Goal: Transaction & Acquisition: Book appointment/travel/reservation

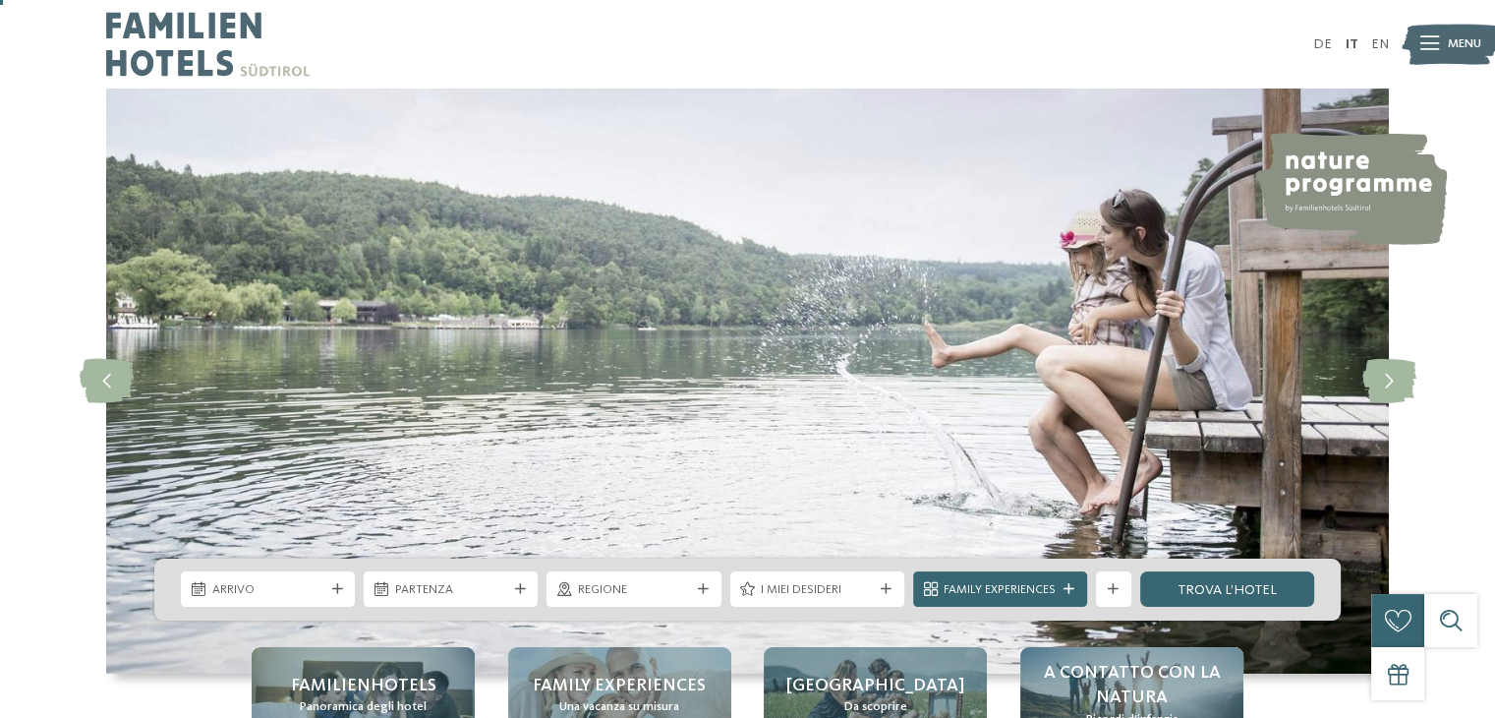
scroll to position [55, 0]
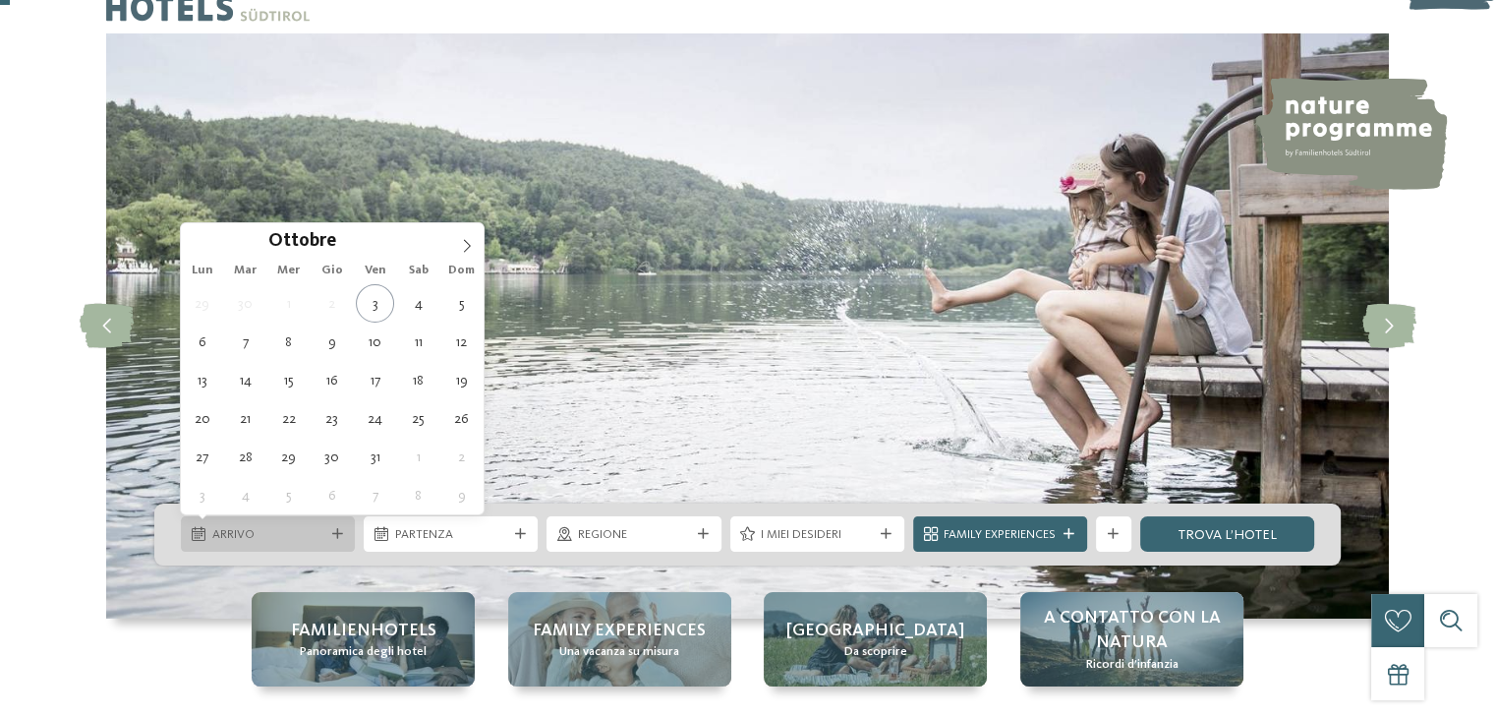
click at [241, 528] on span "Arrivo" at bounding box center [268, 535] width 112 height 18
click at [468, 239] on icon at bounding box center [467, 246] width 14 height 14
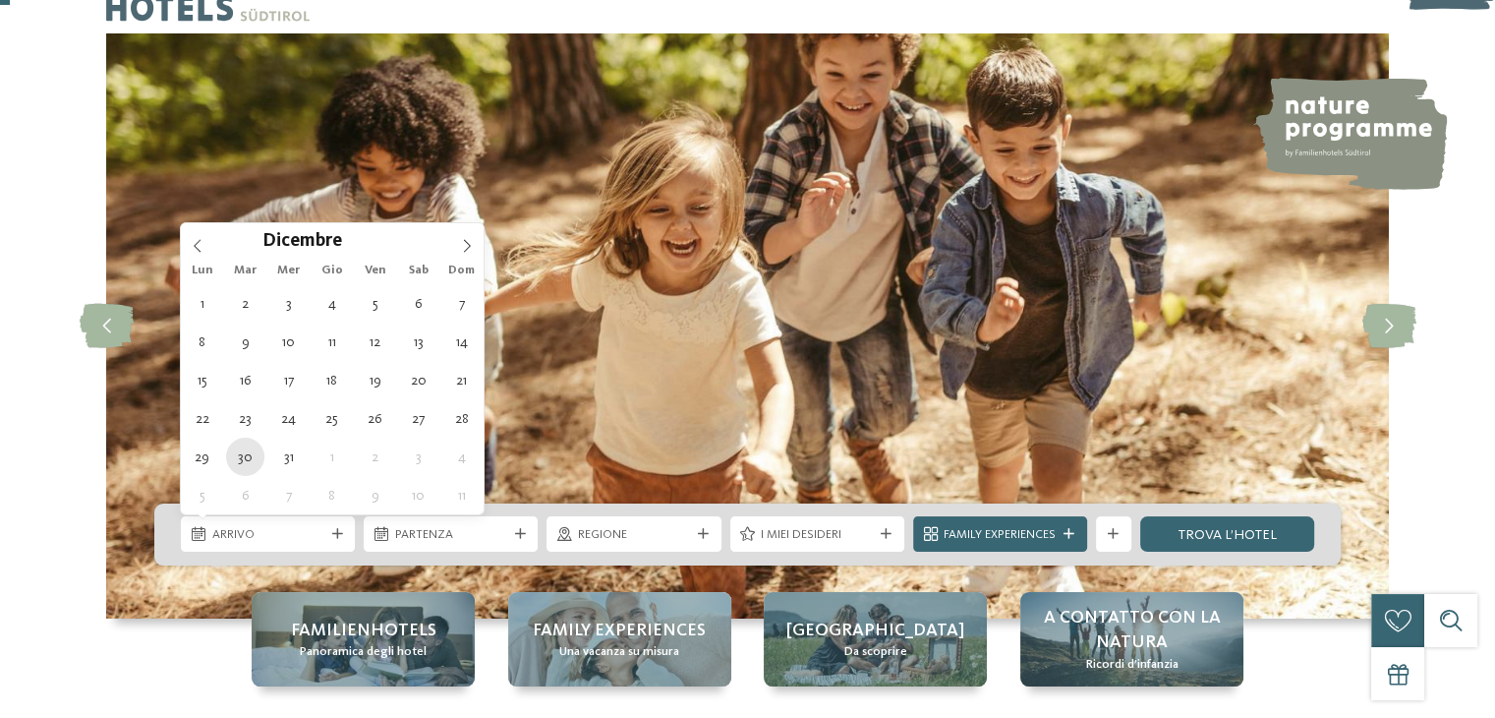
type div "30.12.2025"
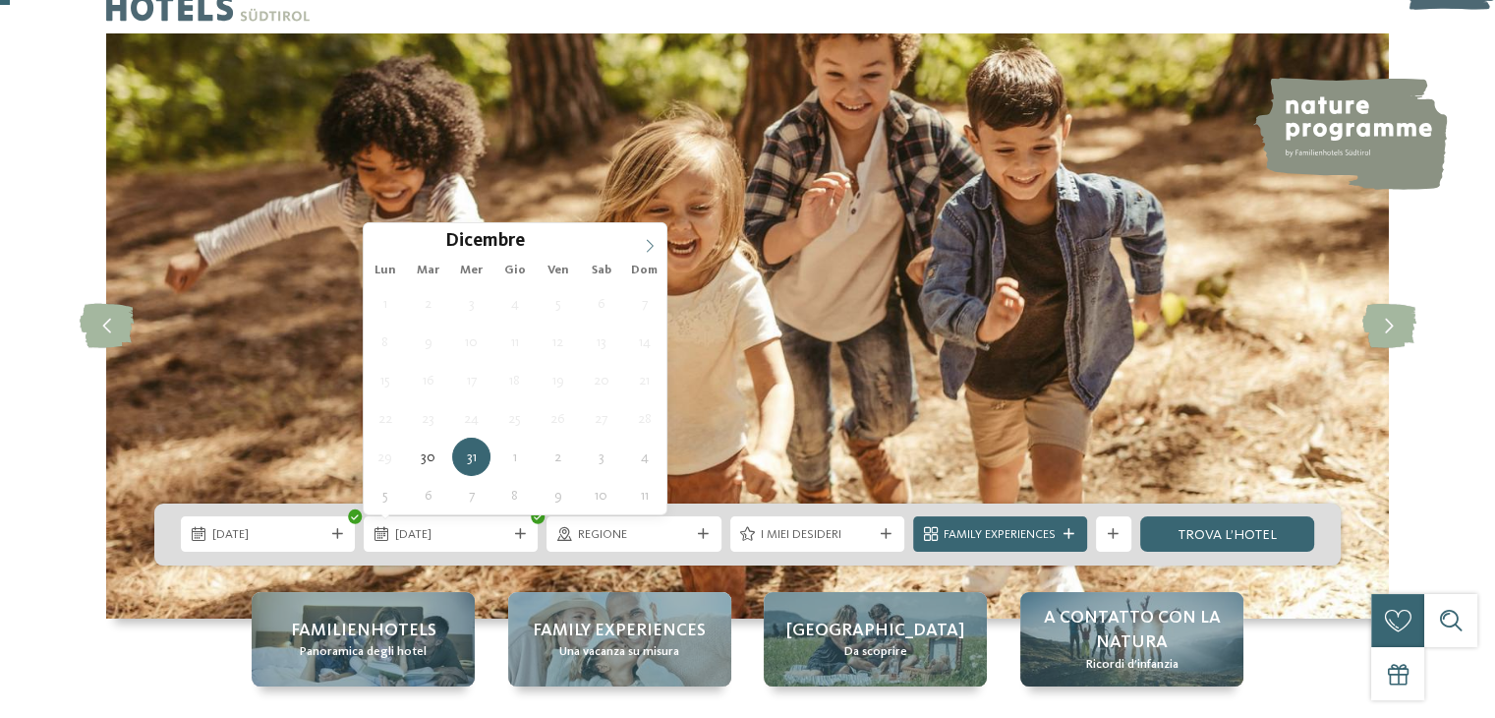
type input "****"
click at [649, 241] on icon at bounding box center [649, 245] width 7 height 13
type div "02.01.2026"
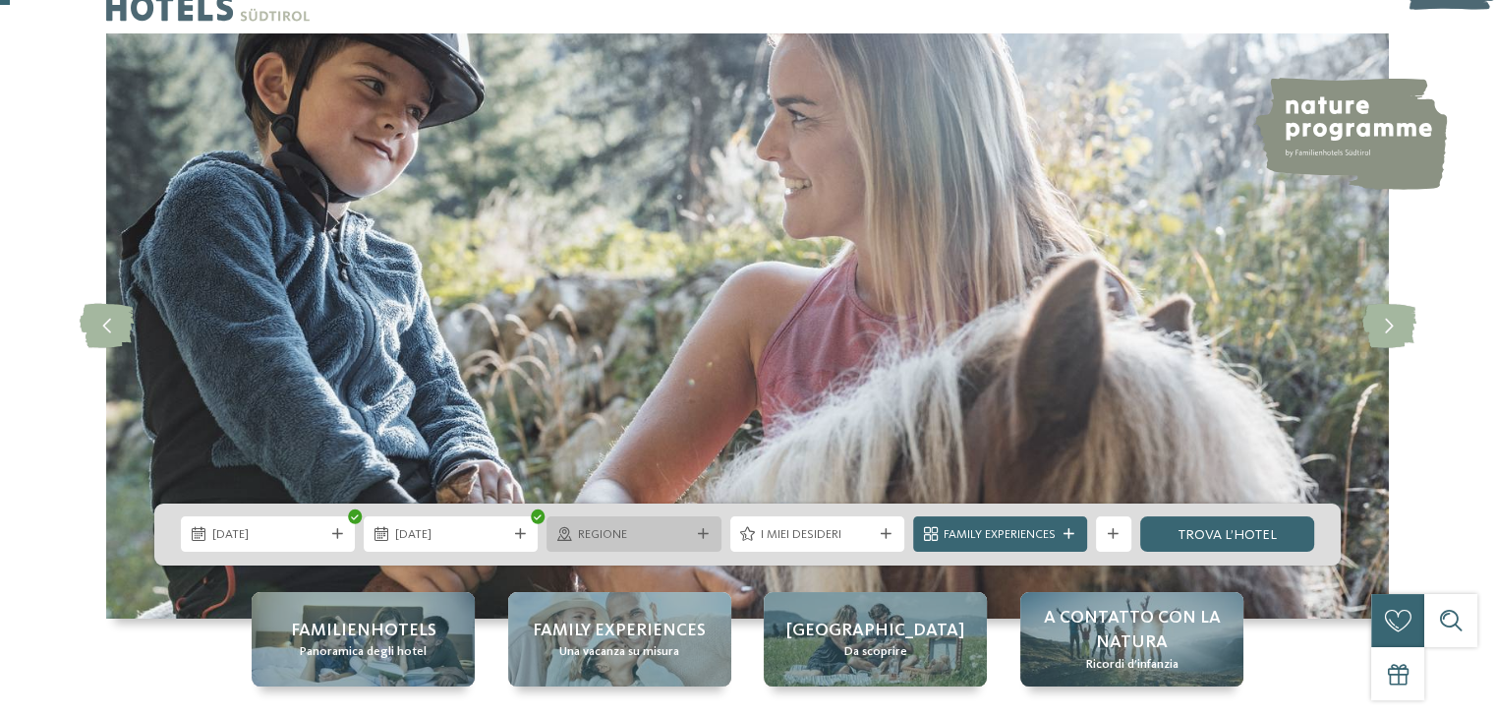
click at [694, 534] on div at bounding box center [703, 534] width 18 height 11
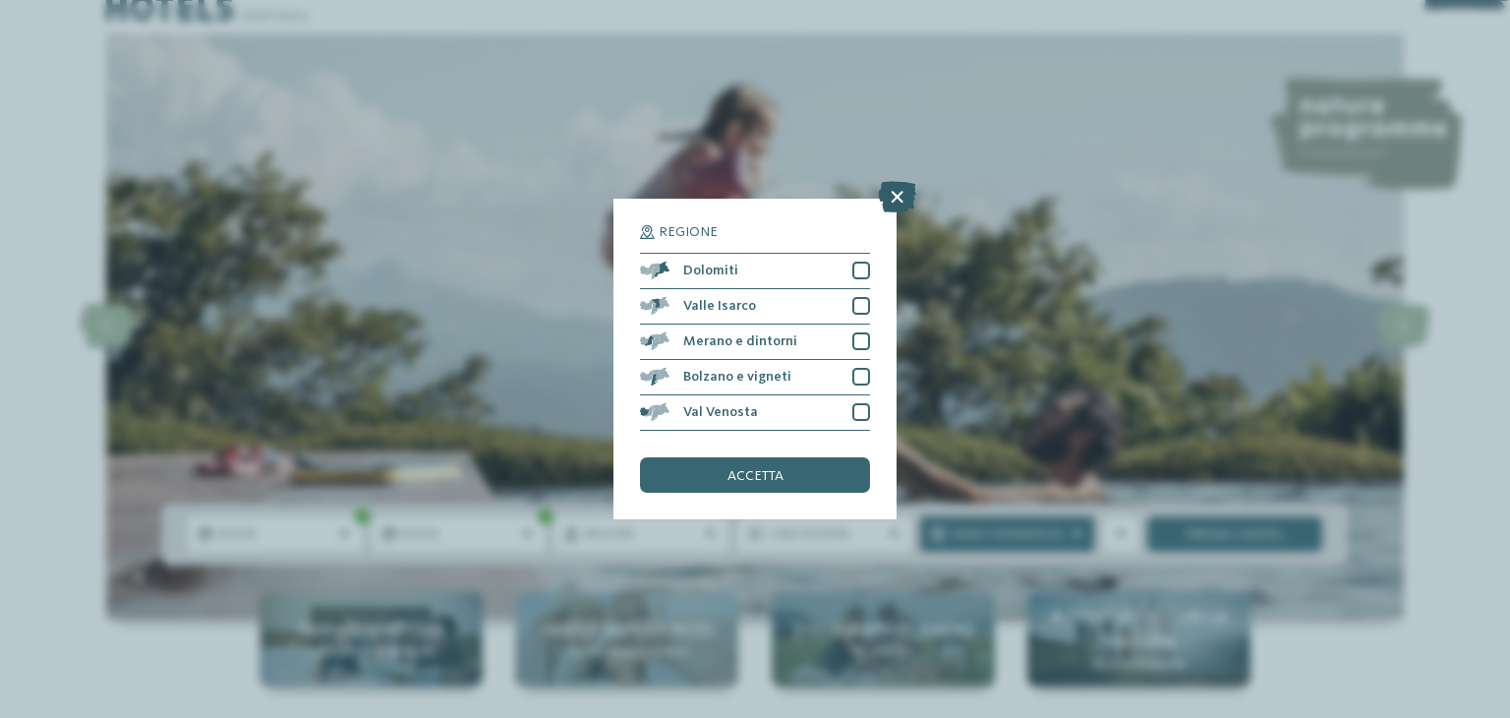
click at [894, 202] on icon at bounding box center [897, 196] width 38 height 31
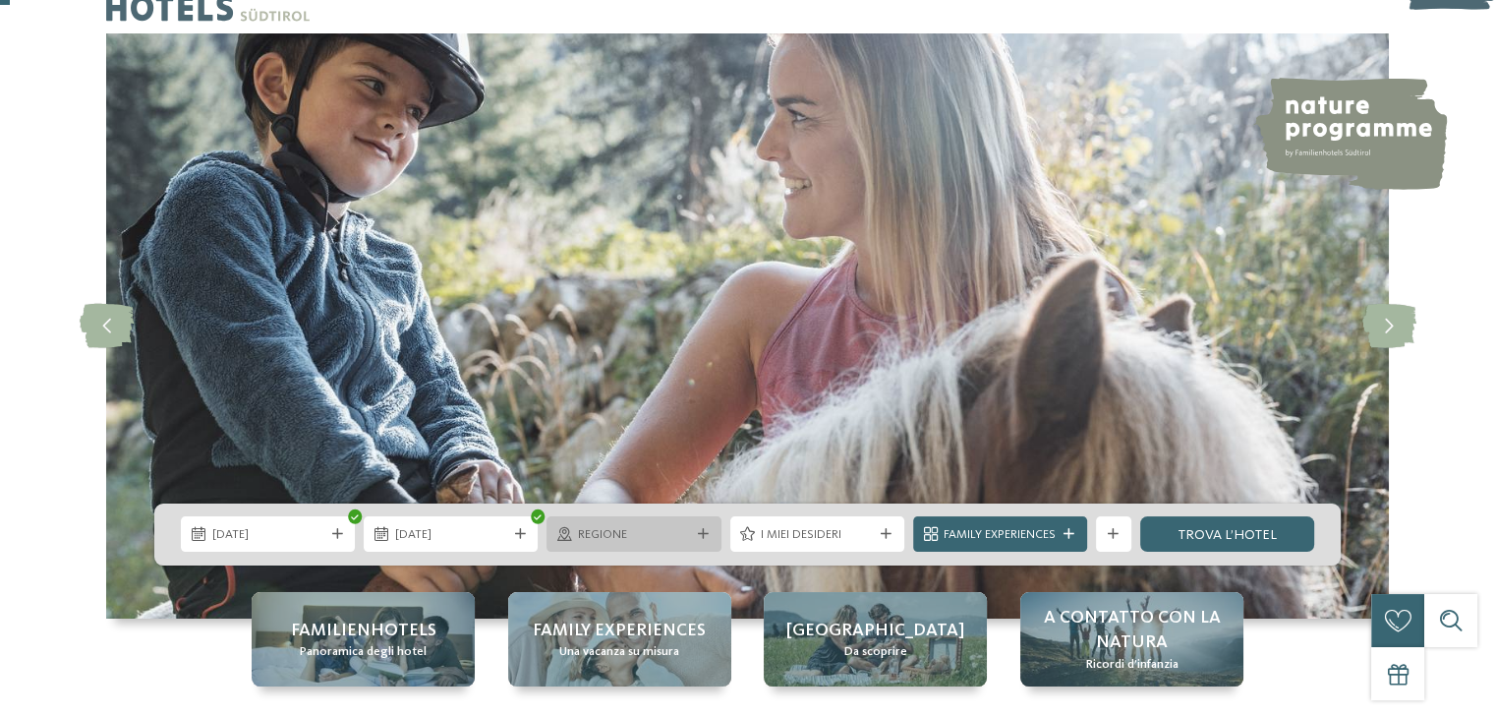
click at [653, 532] on span "Regione" at bounding box center [634, 535] width 112 height 18
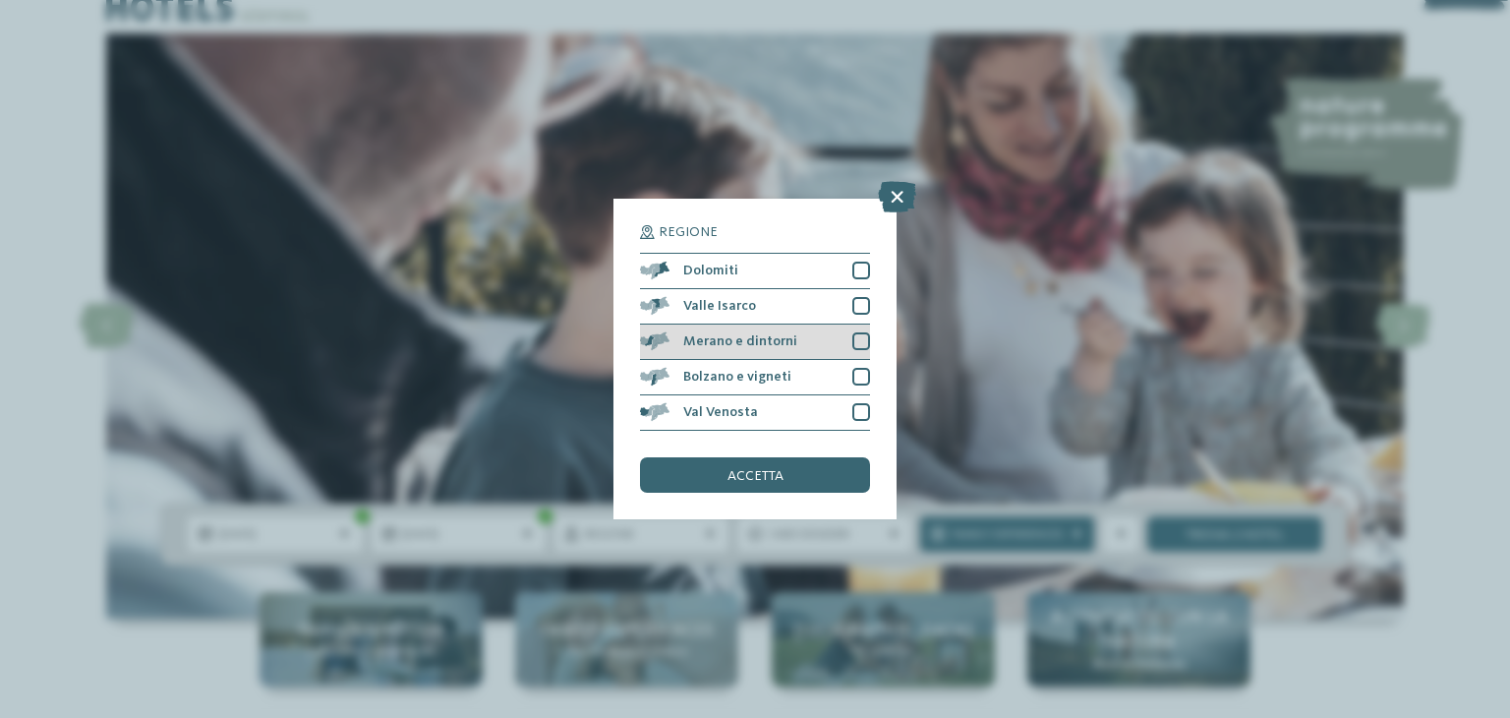
click at [794, 340] on div "Merano e dintorni" at bounding box center [755, 341] width 230 height 35
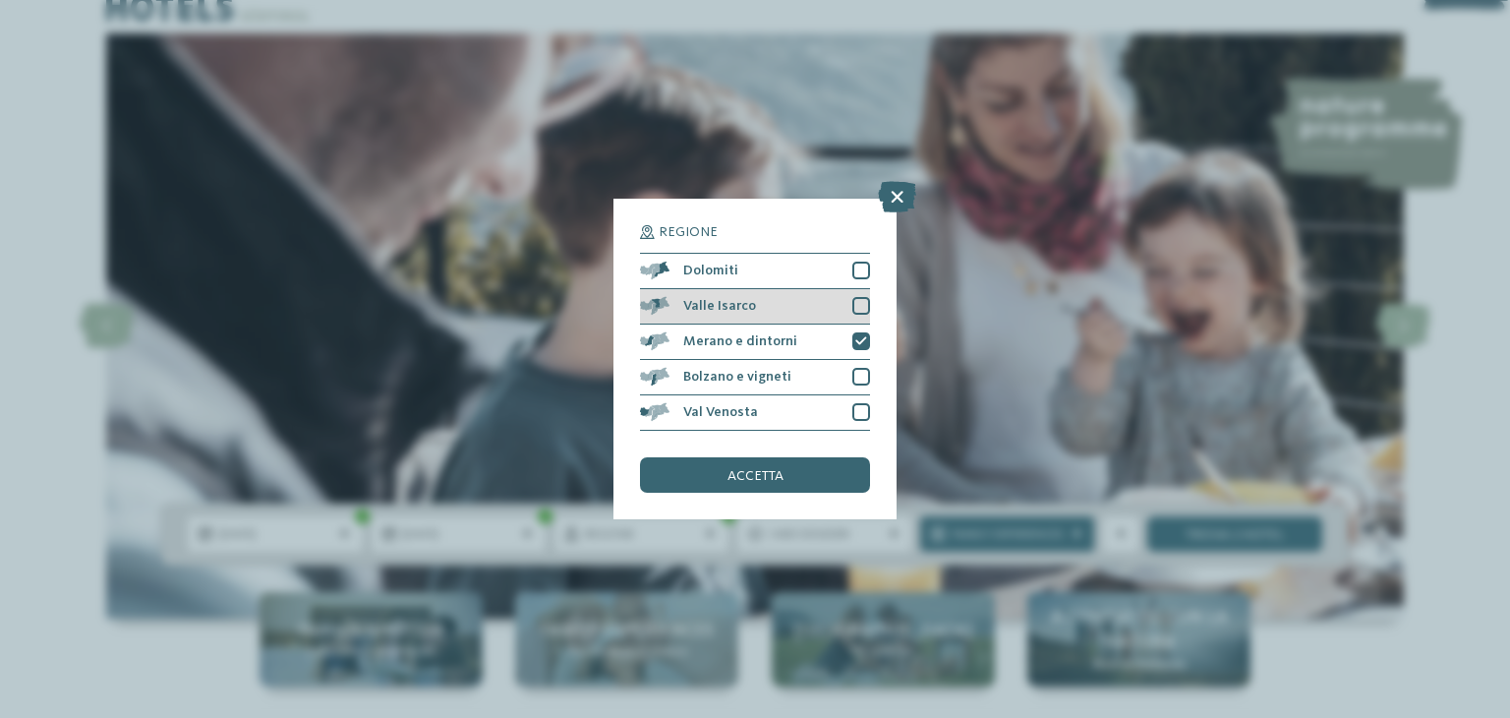
click at [844, 310] on div "Valle Isarco" at bounding box center [755, 306] width 230 height 35
click at [859, 268] on div at bounding box center [861, 270] width 18 height 18
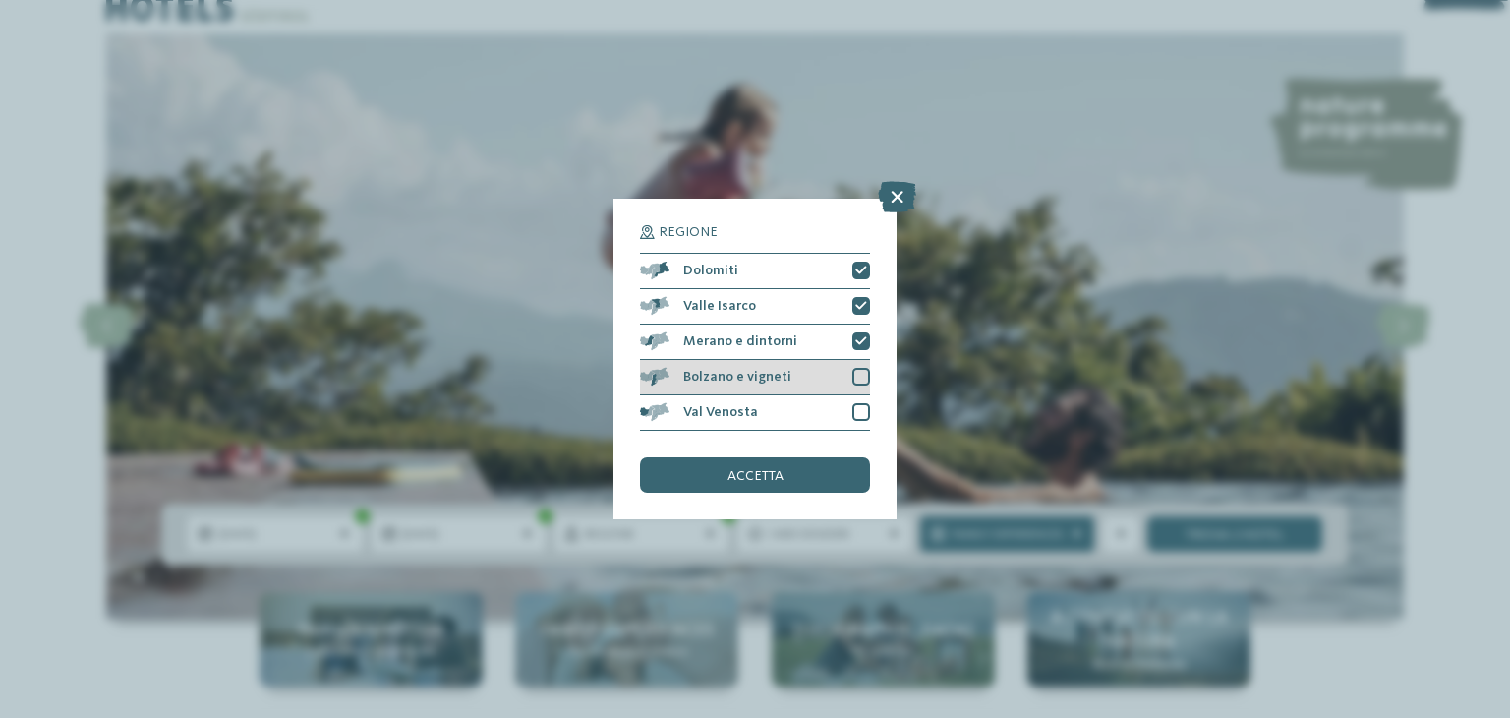
click at [857, 377] on div at bounding box center [861, 377] width 18 height 18
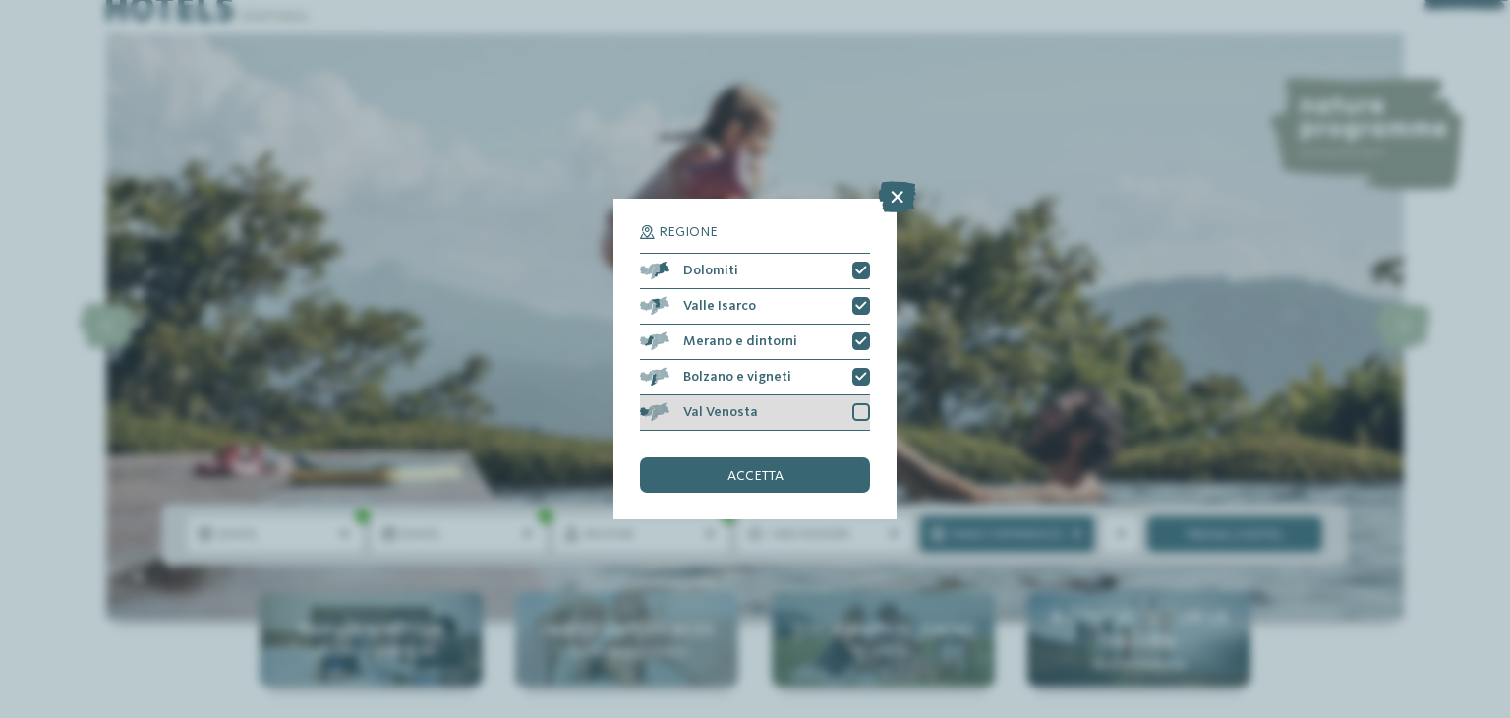
click at [857, 408] on div at bounding box center [861, 412] width 18 height 18
click at [837, 459] on div "accetta" at bounding box center [755, 474] width 230 height 35
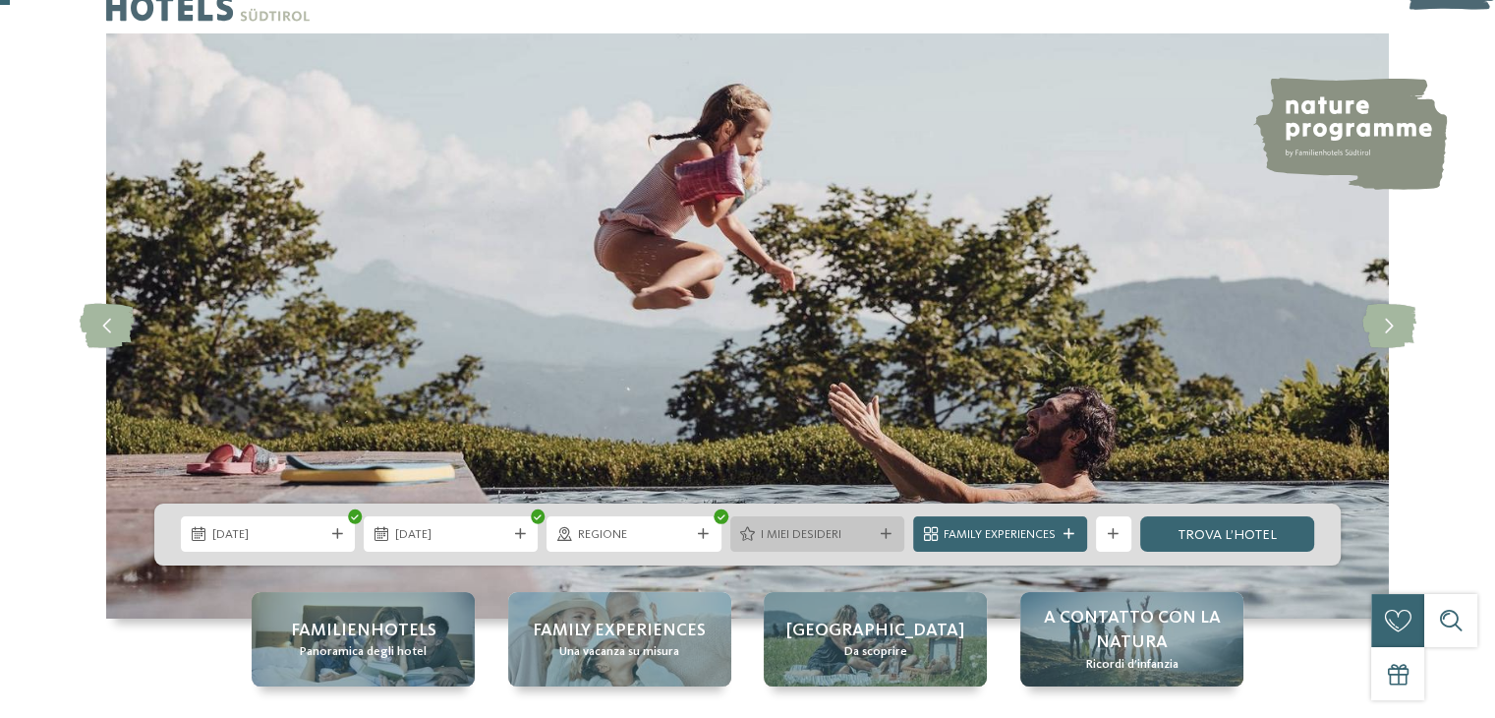
click at [857, 548] on div "I miei desideri" at bounding box center [817, 533] width 174 height 35
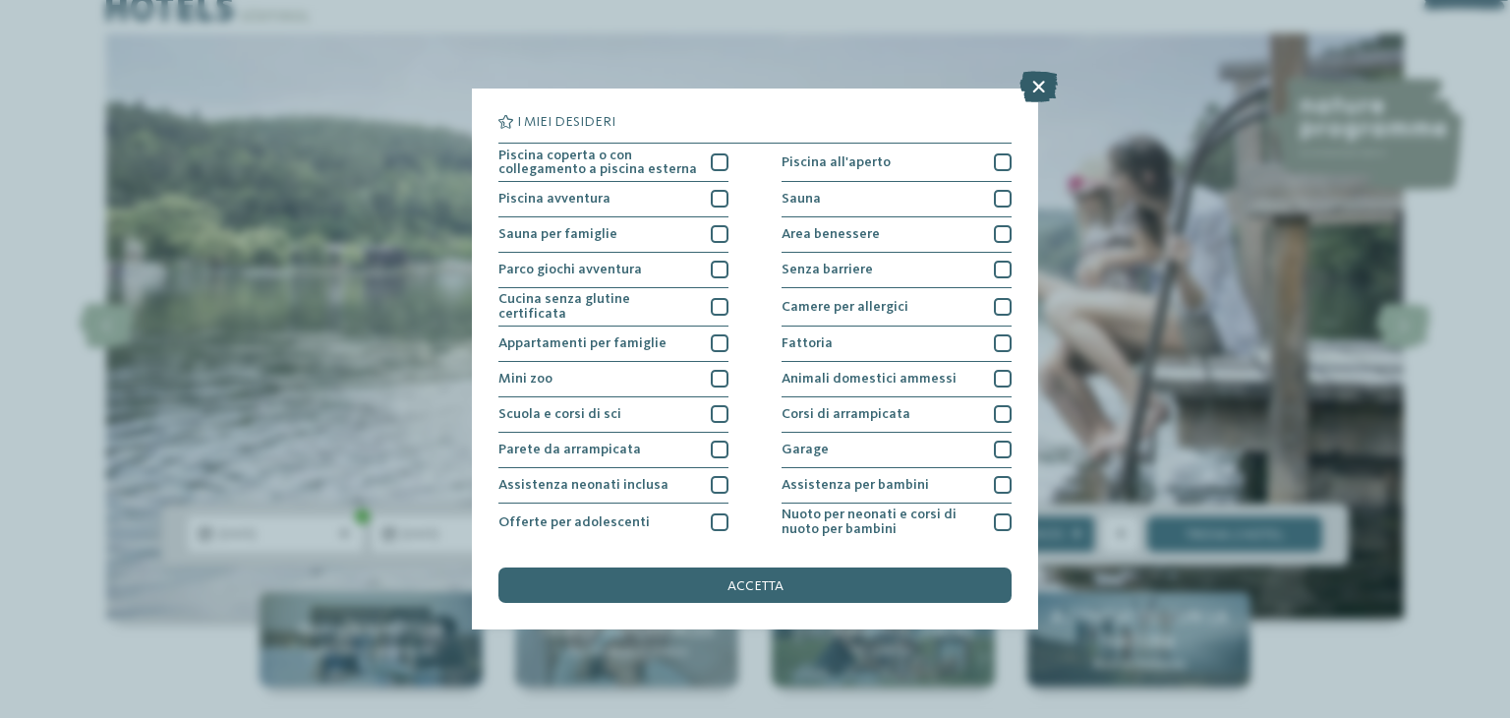
click at [1040, 101] on icon at bounding box center [1038, 86] width 38 height 31
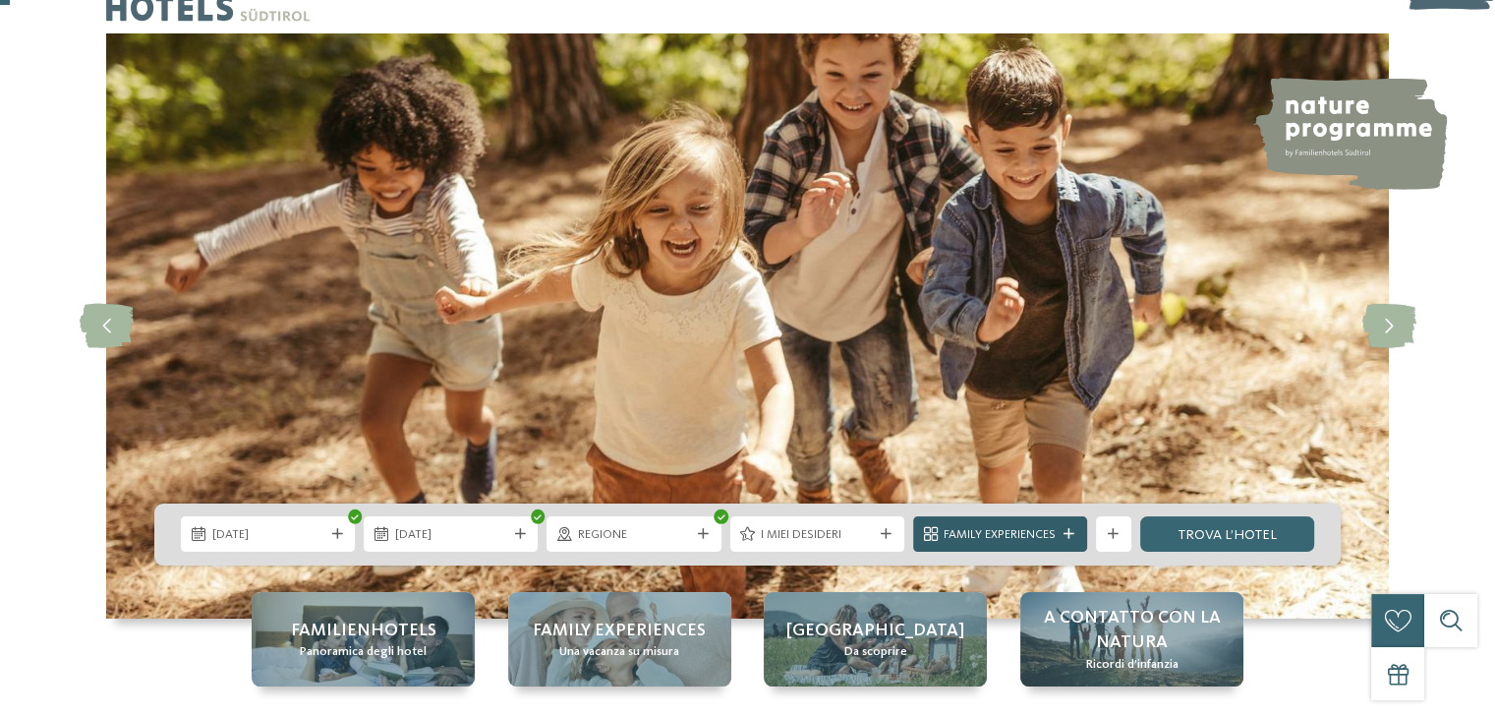
click at [1059, 547] on div "Family Experiences" at bounding box center [1000, 533] width 174 height 35
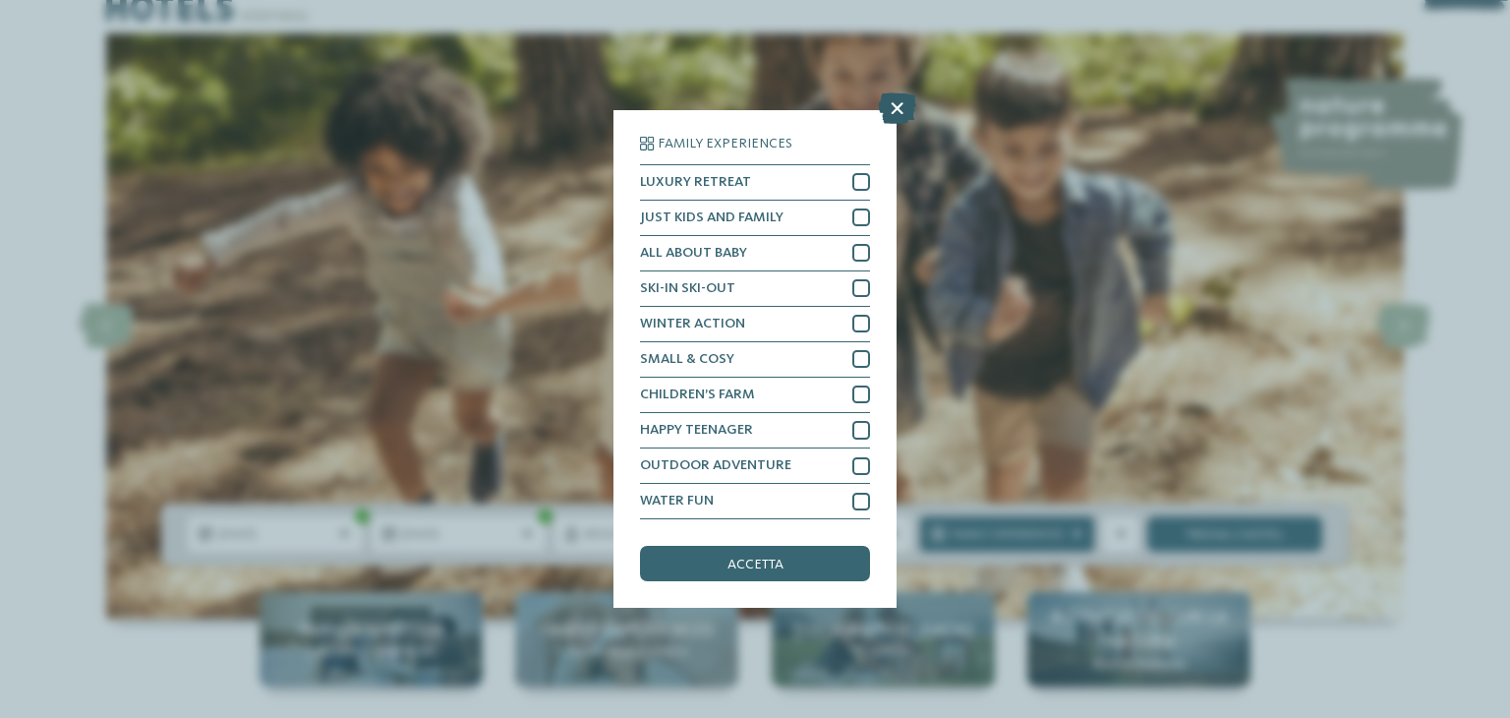
click at [890, 107] on icon at bounding box center [897, 107] width 38 height 31
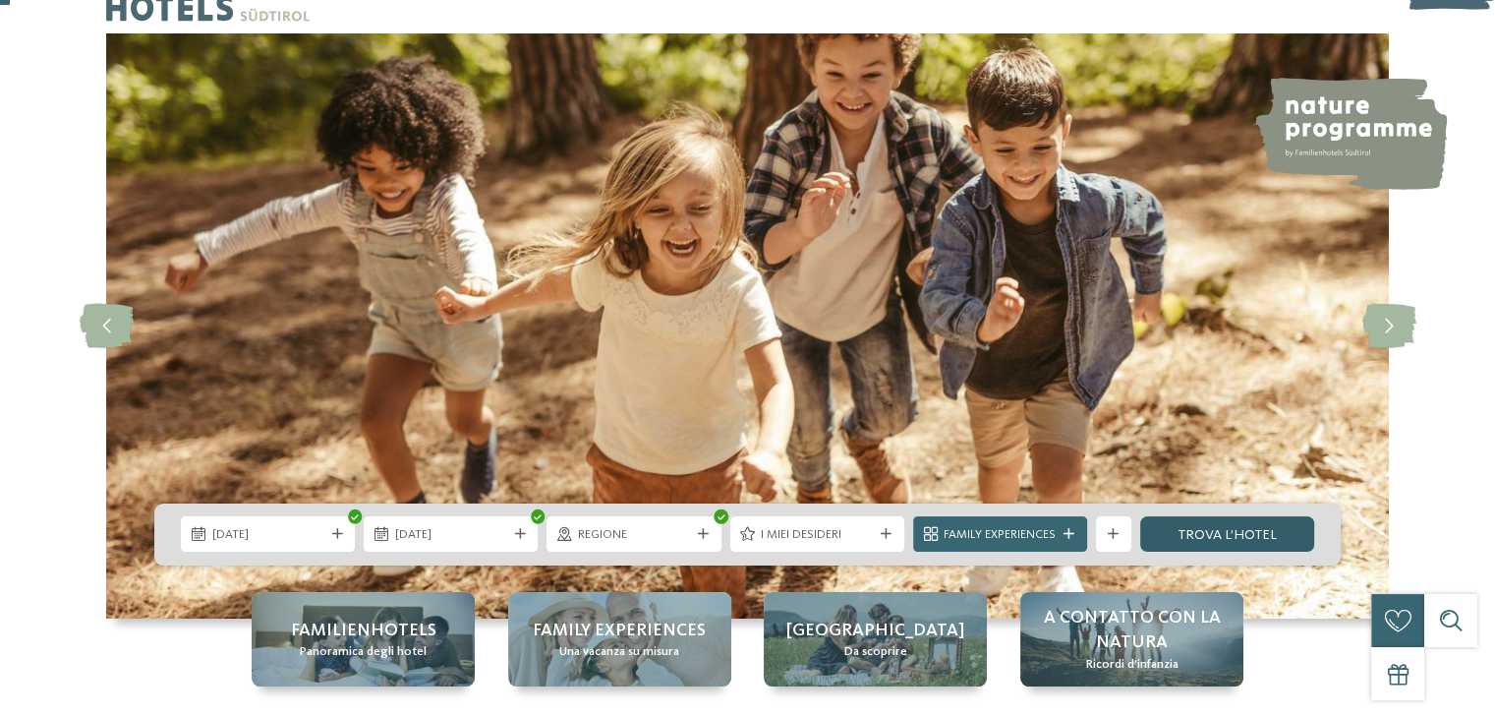
click at [1254, 536] on link "trova l’hotel" at bounding box center [1227, 533] width 174 height 35
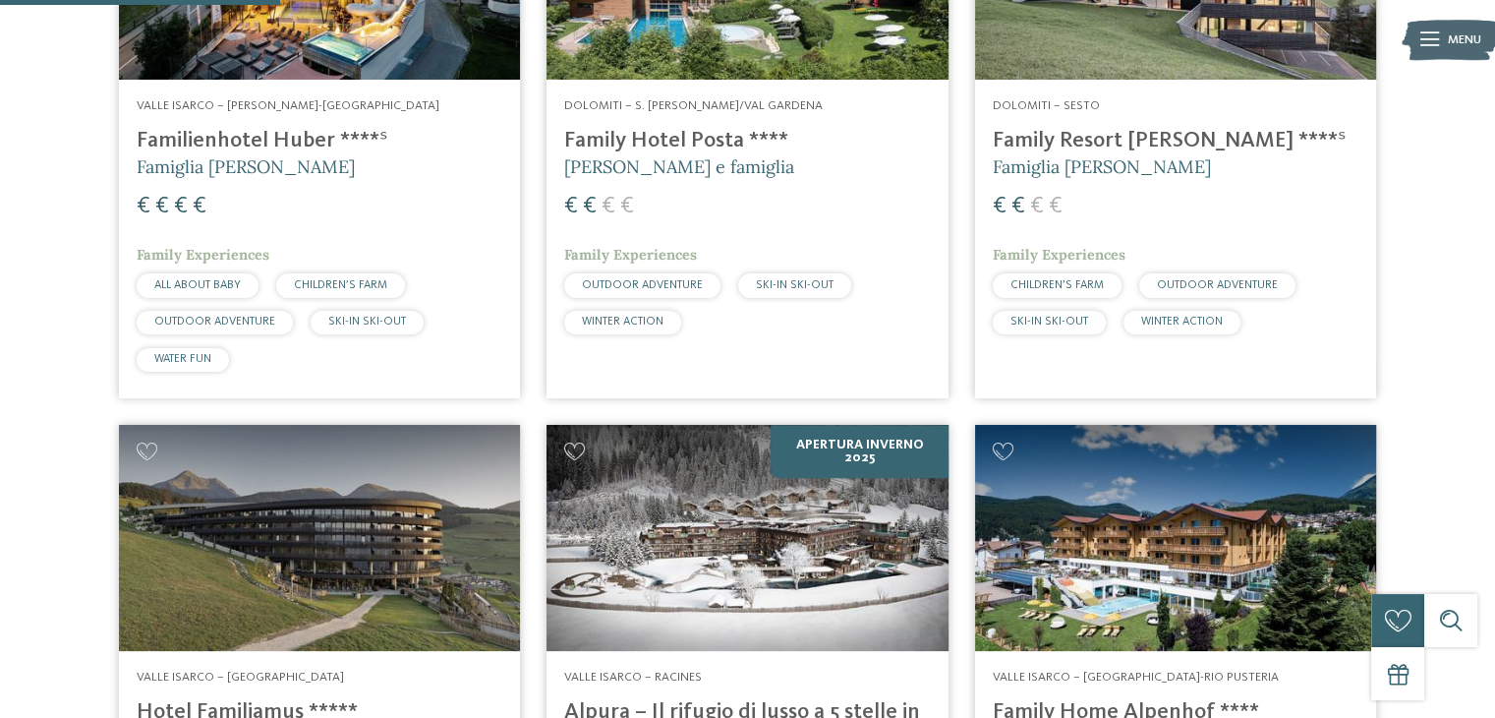
scroll to position [843, 0]
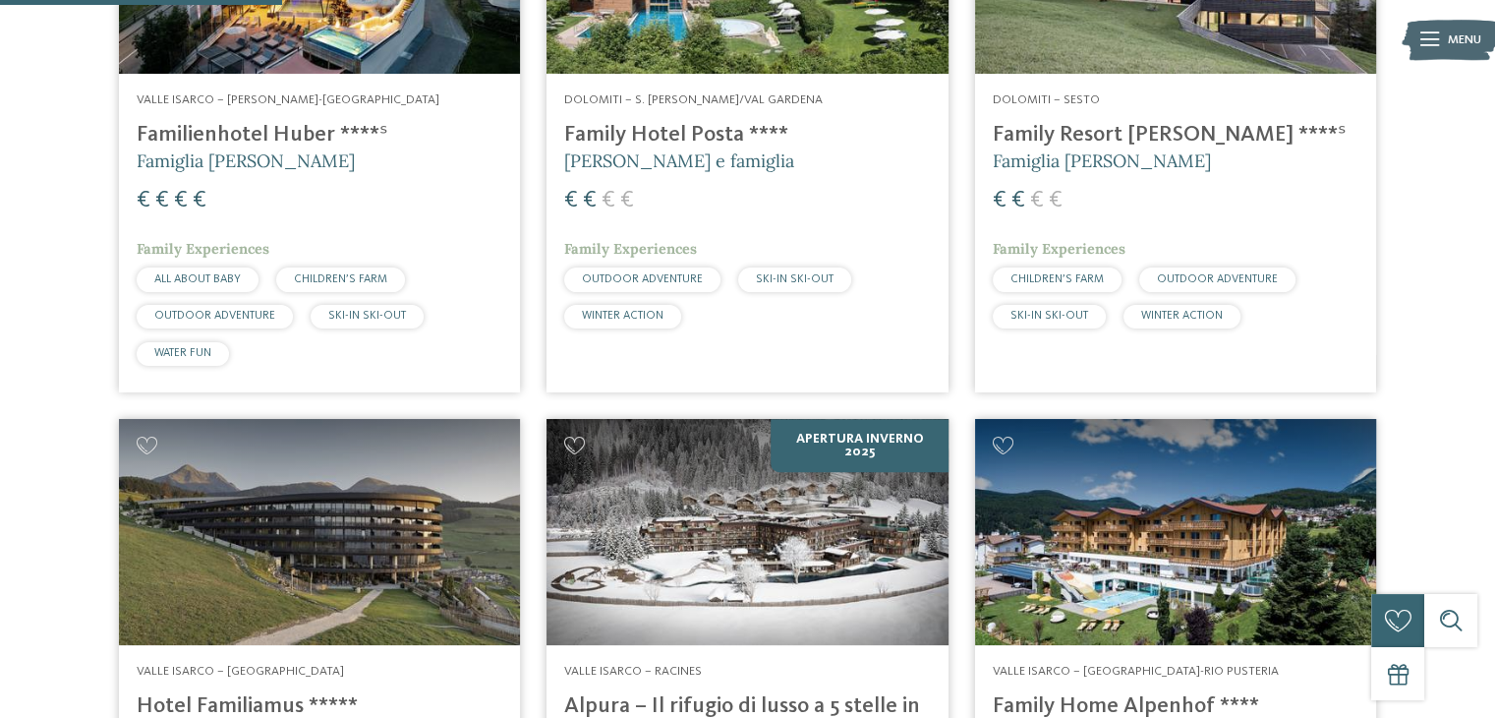
click at [1102, 128] on h4 "Family Resort [PERSON_NAME] ****ˢ" at bounding box center [1176, 135] width 366 height 27
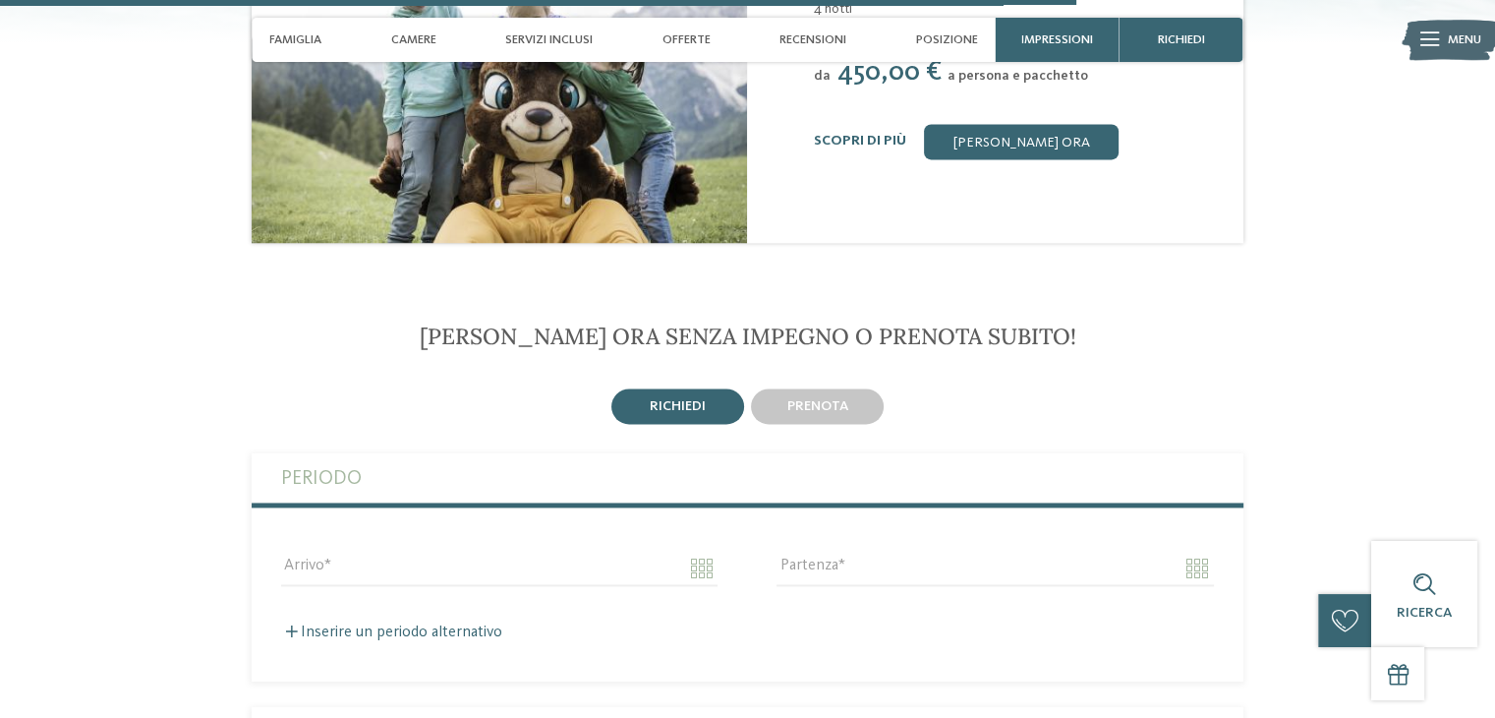
scroll to position [2264, 0]
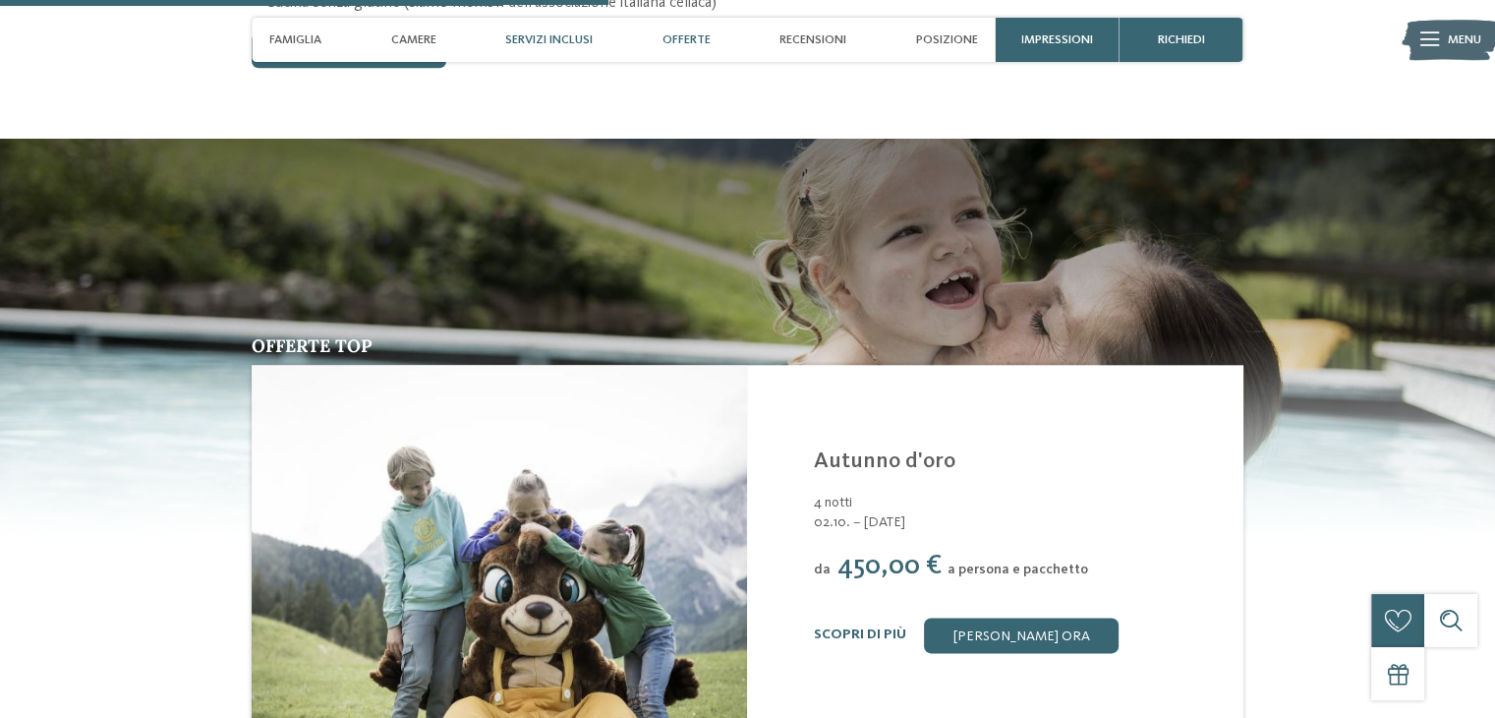
click at [680, 42] on span "Offerte" at bounding box center [687, 39] width 48 height 15
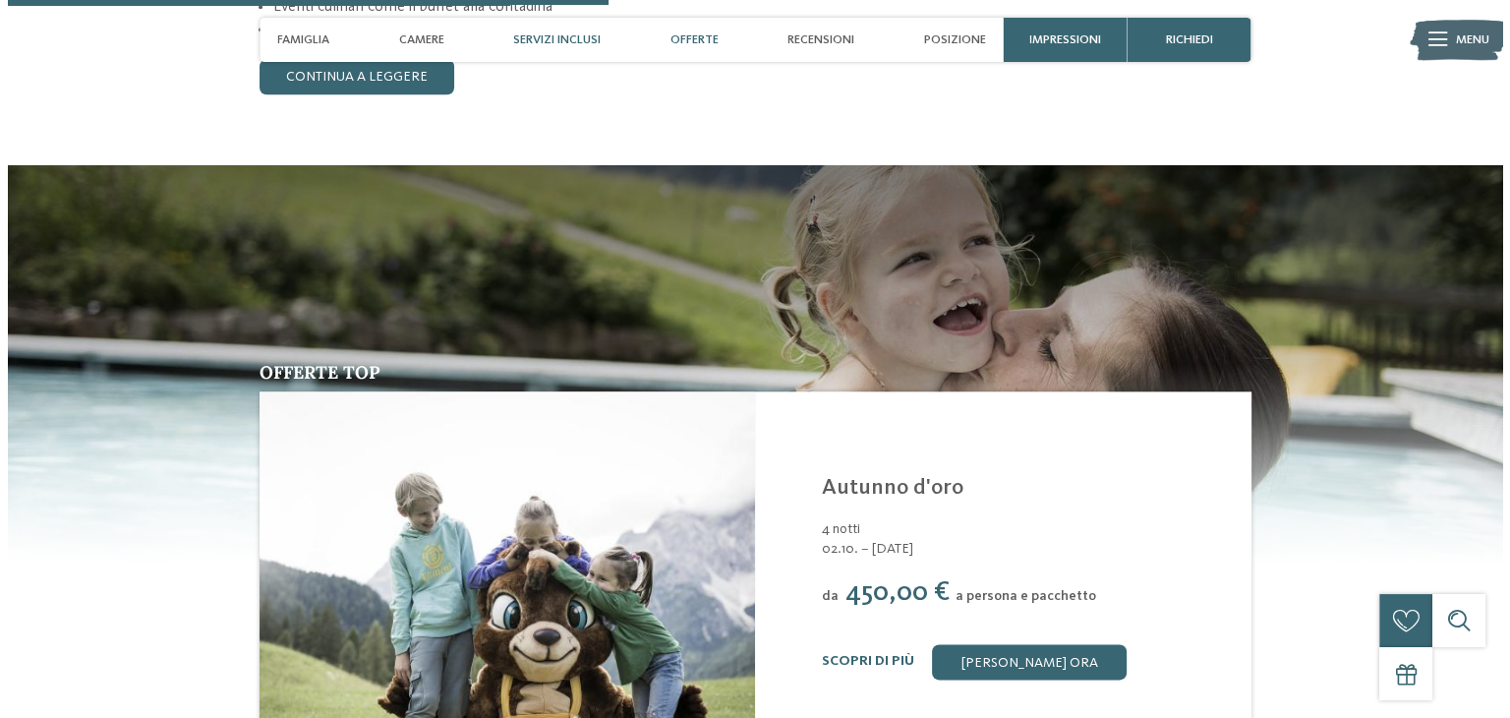
scroll to position [2233, 0]
